Goal: Task Accomplishment & Management: Complete application form

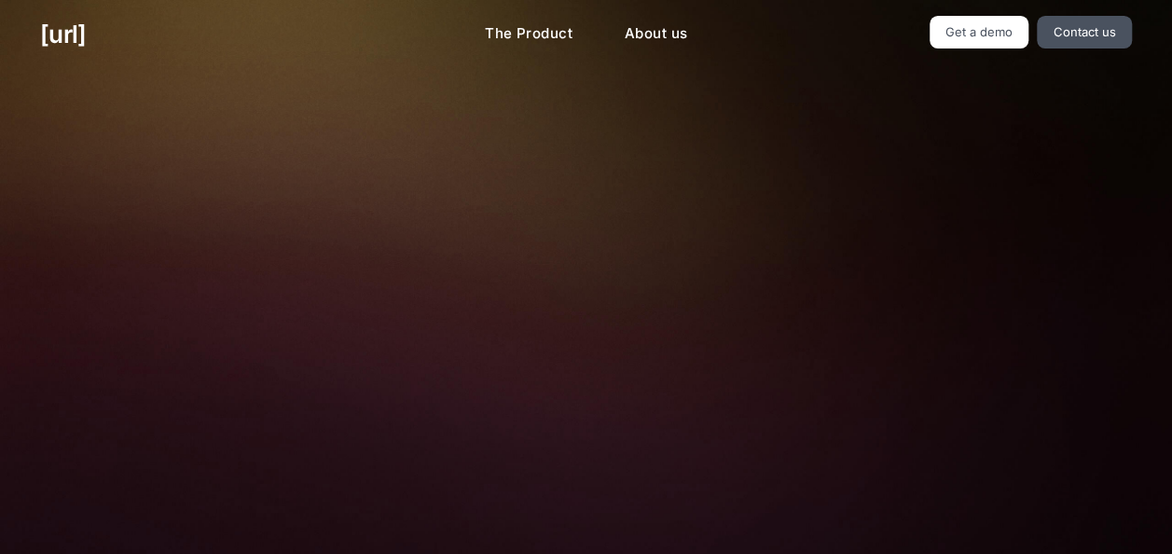
click at [371, 179] on h2 "Turn your cameras into AI agents for better retail performance" at bounding box center [586, 149] width 610 height 73
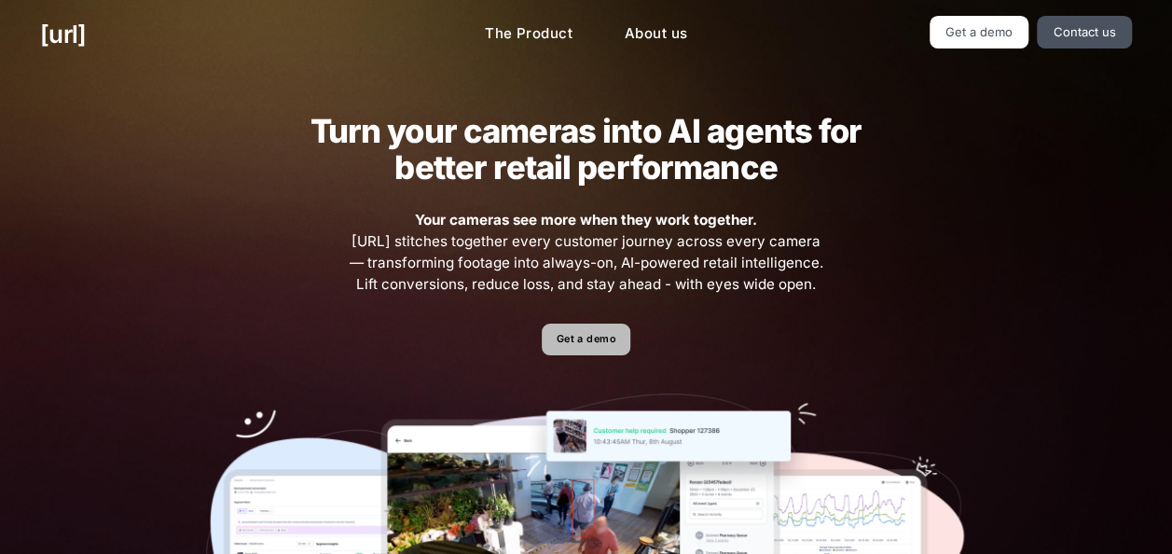
click at [594, 349] on link "Get a demo" at bounding box center [586, 340] width 89 height 33
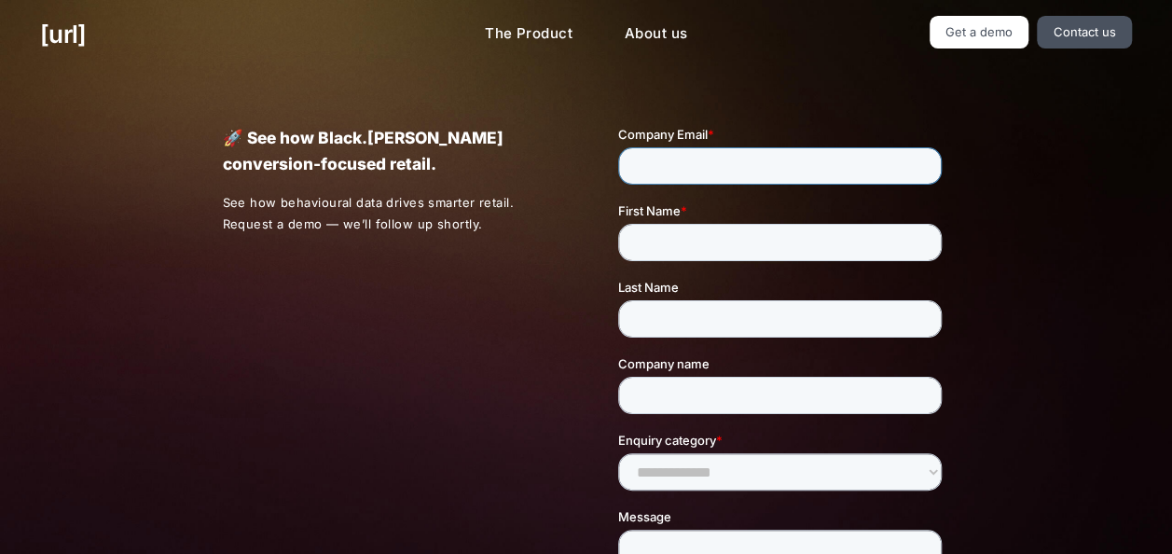
click at [709, 172] on input "Company Email *" at bounding box center [780, 165] width 324 height 37
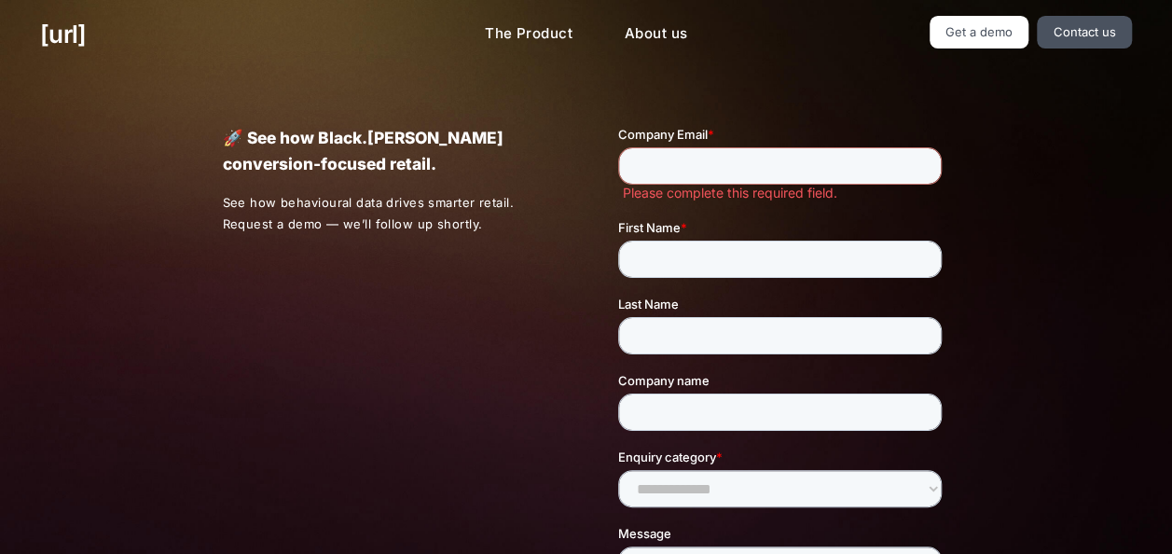
click at [972, 131] on div "🚀 See how Black.[PERSON_NAME] conversion-focused retail. See how behavioural da…" at bounding box center [586, 436] width 808 height 735
click at [992, 21] on link "Get a demo" at bounding box center [980, 32] width 100 height 33
